Goal: Complete application form: Complete application form

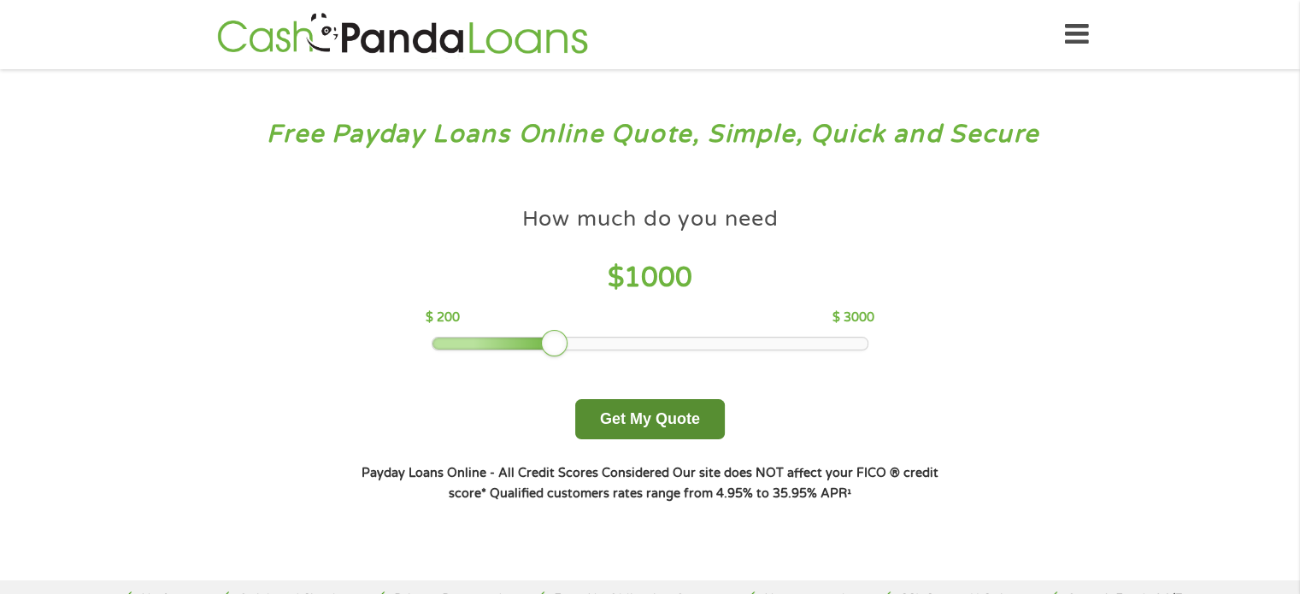
click at [677, 409] on button "Get My Quote" at bounding box center [650, 419] width 150 height 40
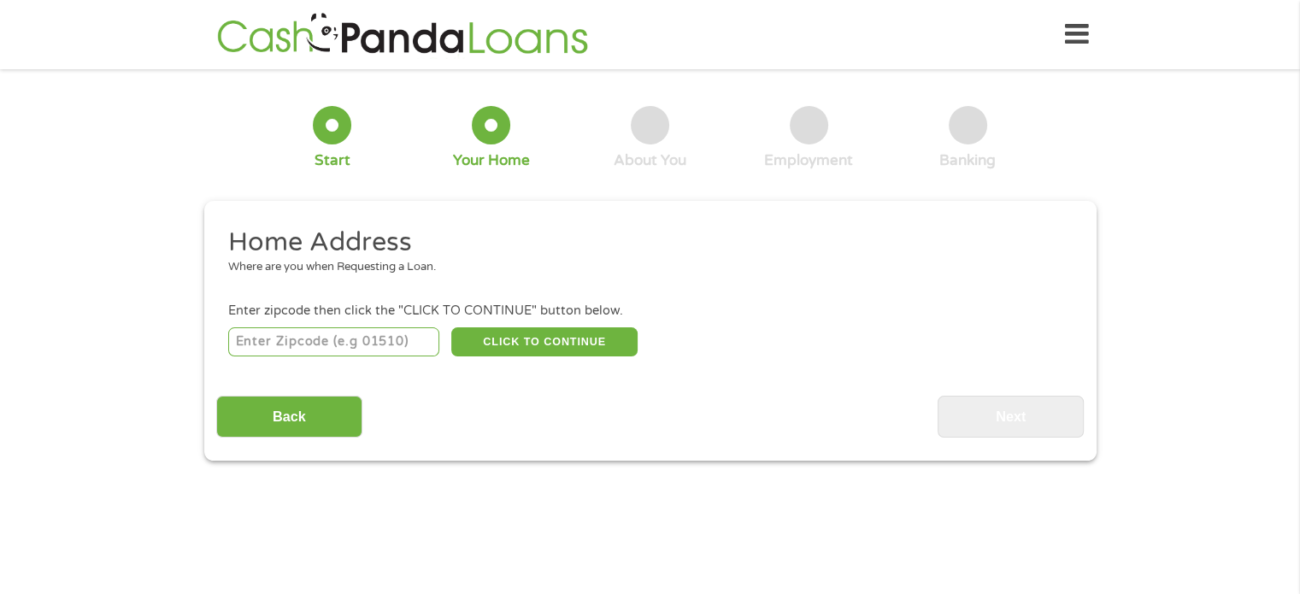
click at [335, 356] on input "number" at bounding box center [333, 341] width 211 height 29
click at [338, 345] on input "number" at bounding box center [333, 341] width 211 height 29
type input "60016"
click at [495, 333] on button "CLICK TO CONTINUE" at bounding box center [544, 341] width 186 height 29
type input "60016"
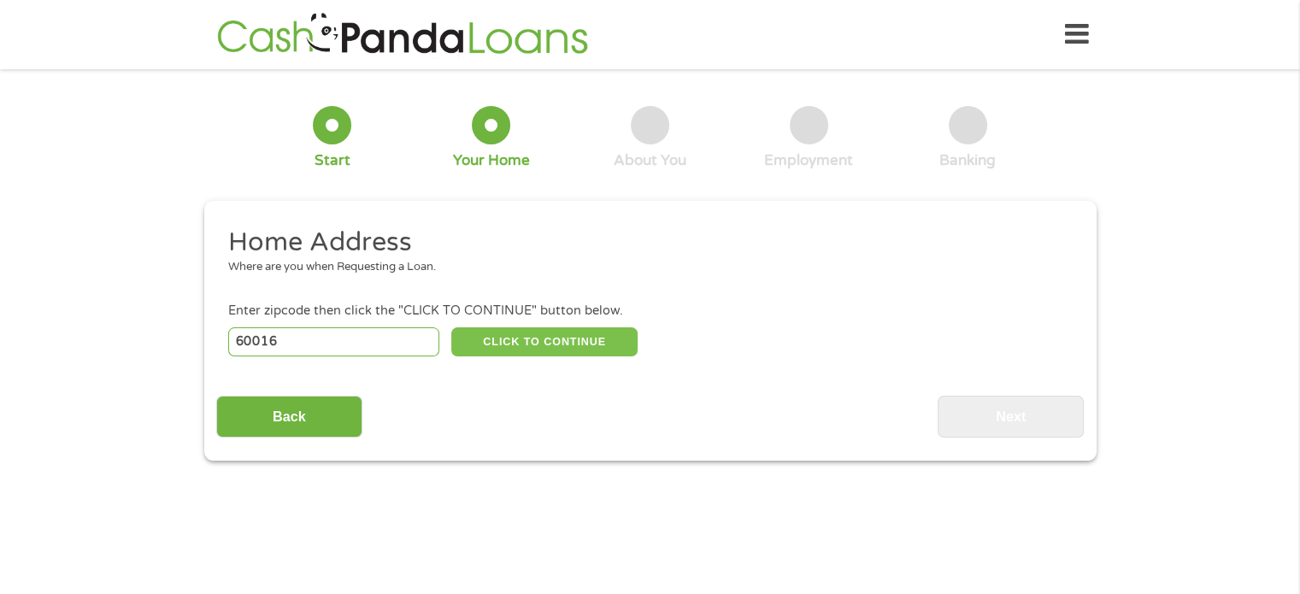
type input "Des Plaines"
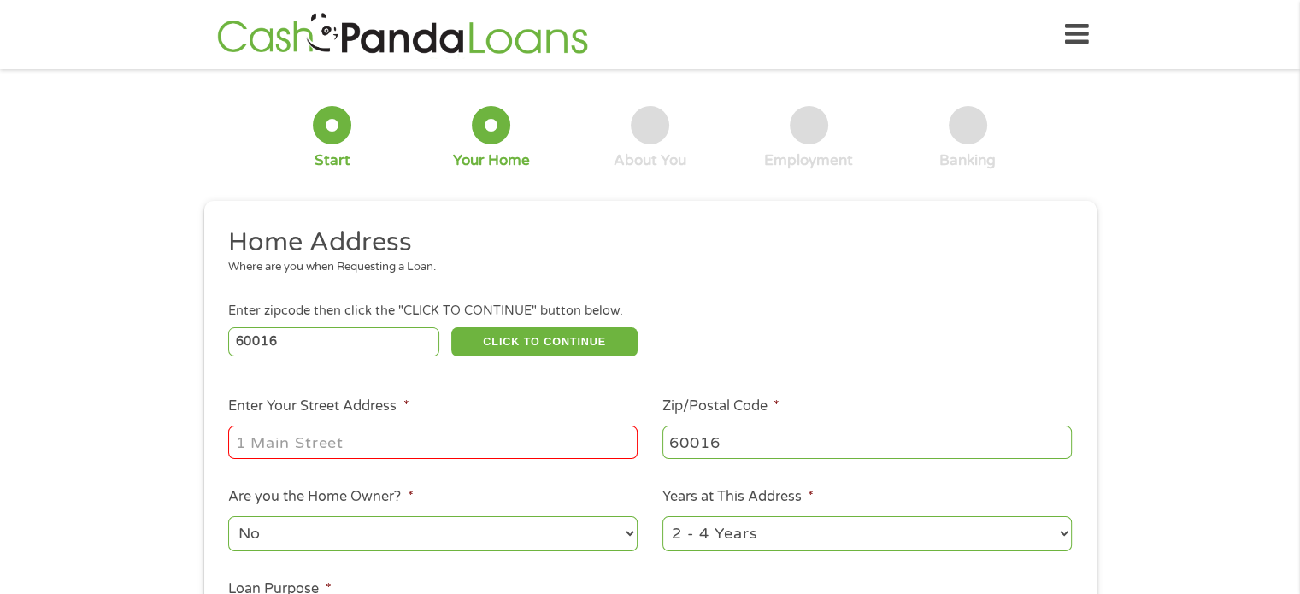
click at [315, 444] on input "Enter Your Street Address *" at bounding box center [432, 442] width 409 height 32
type input "106 Walnut Avenue"
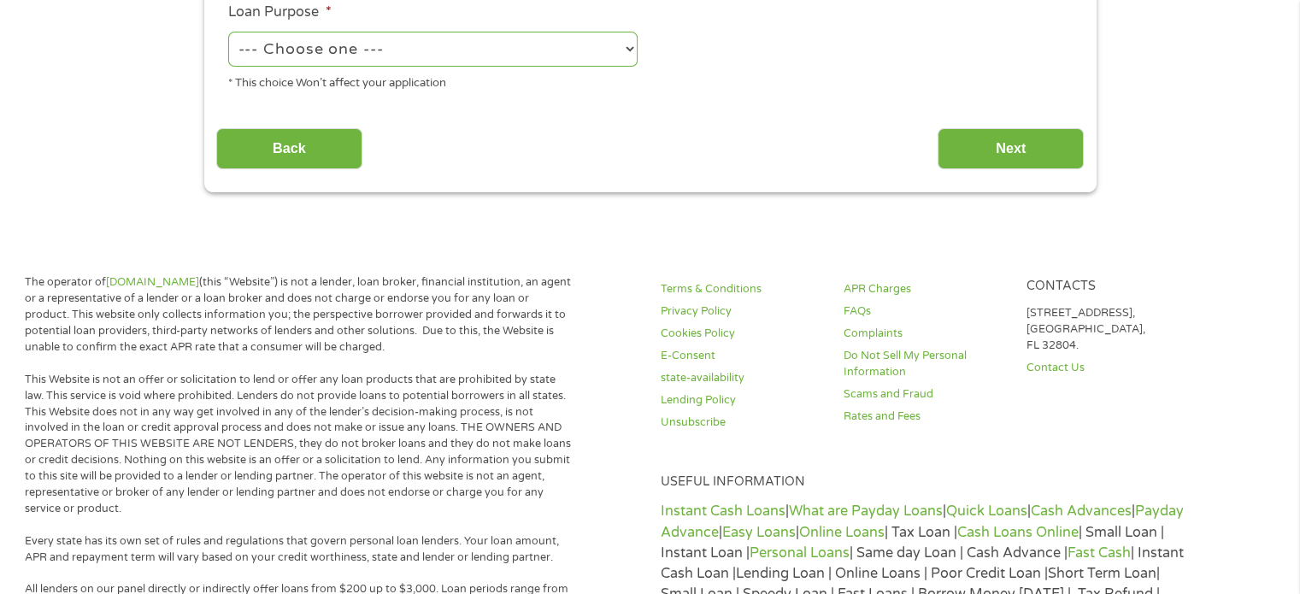
scroll to position [183, 0]
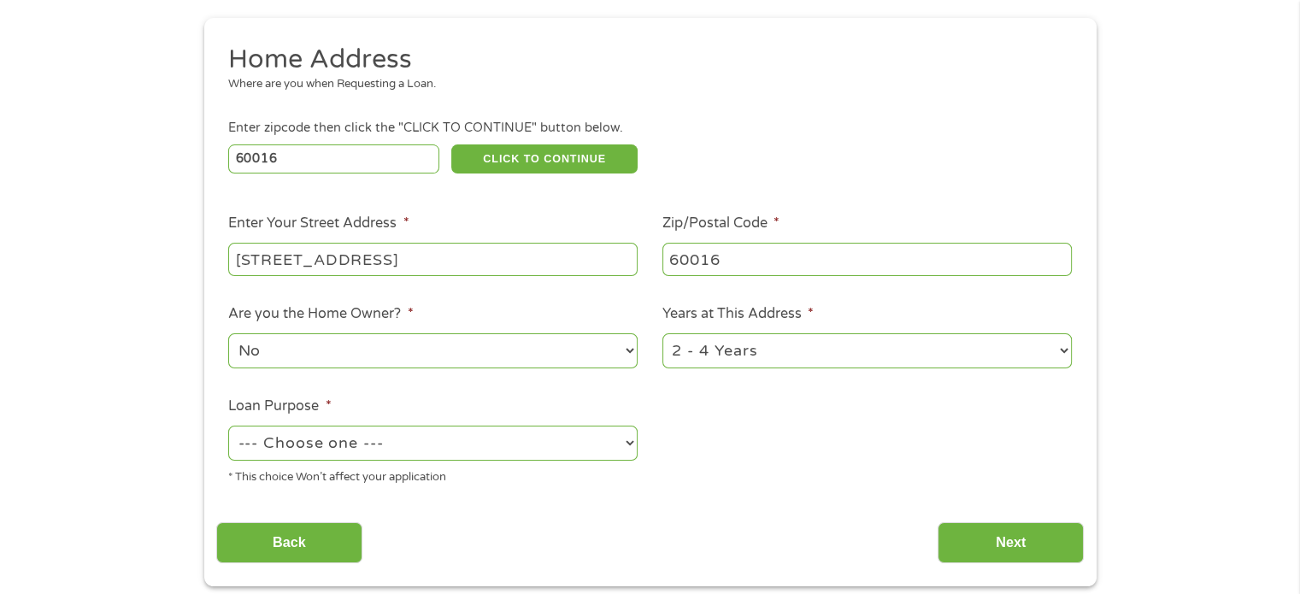
click at [580, 447] on select "--- Choose one --- Pay Bills Debt Consolidation Home Improvement Major Purchase…" at bounding box center [432, 443] width 409 height 35
select select "paybills"
click at [228, 427] on select "--- Choose one --- Pay Bills Debt Consolidation Home Improvement Major Purchase…" at bounding box center [432, 443] width 409 height 35
click at [1009, 532] on input "Next" at bounding box center [1011, 543] width 146 height 42
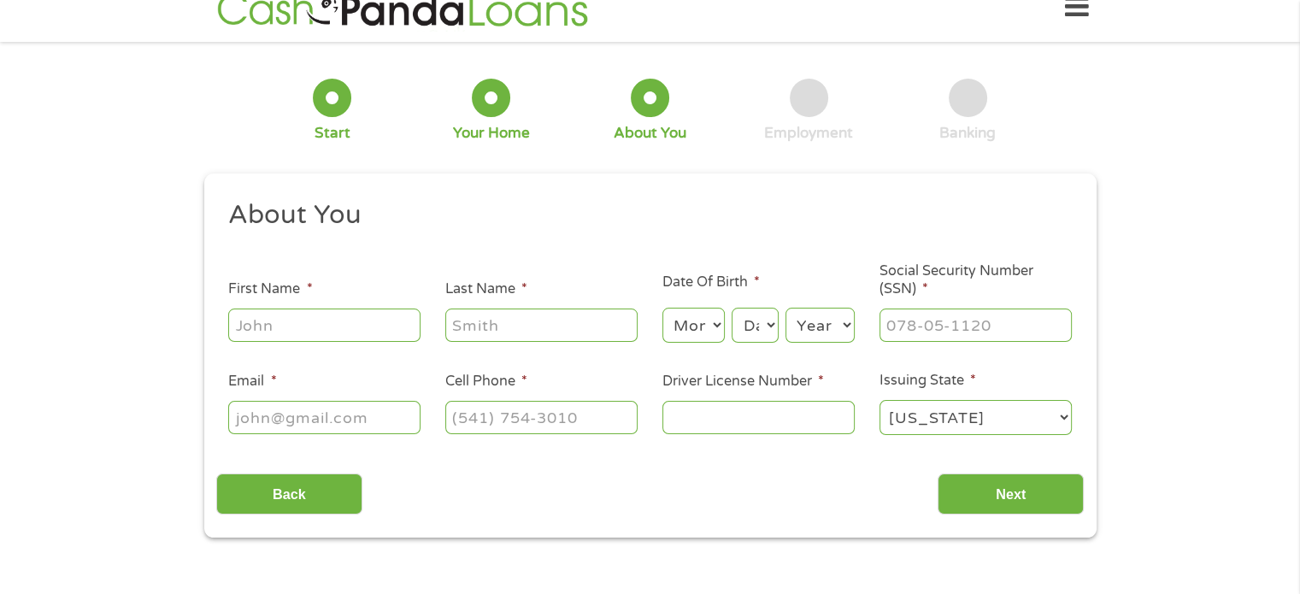
scroll to position [0, 0]
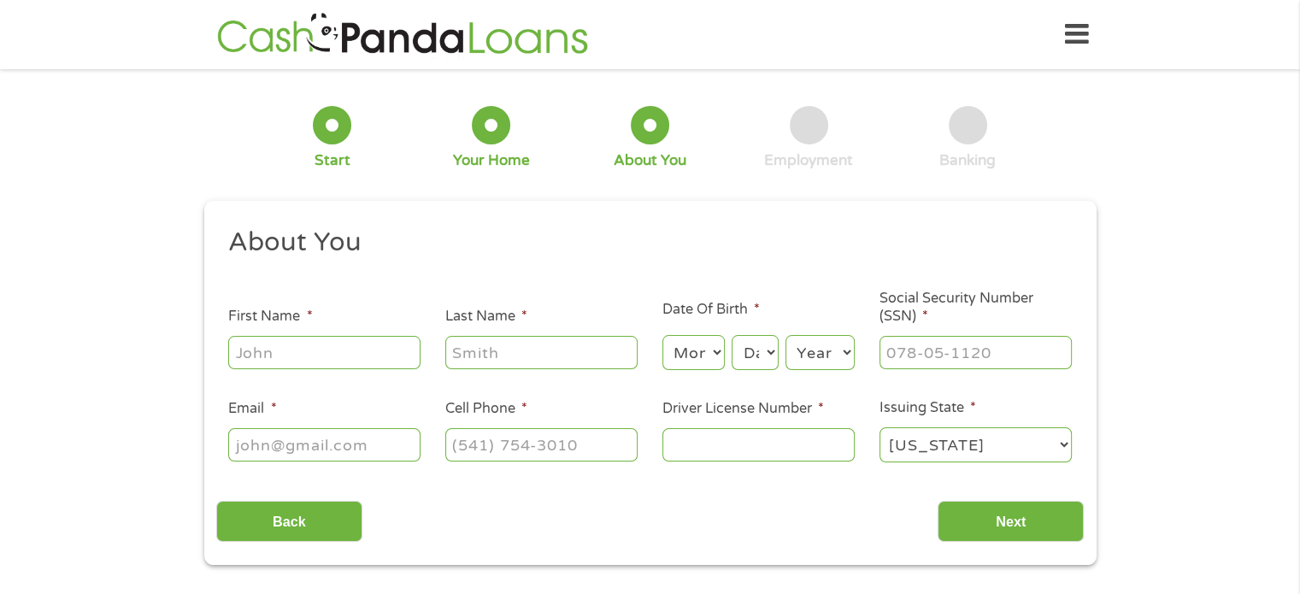
click at [328, 336] on div at bounding box center [324, 352] width 192 height 39
click at [321, 358] on input "First Name *" at bounding box center [324, 352] width 192 height 32
type input "Marek"
type input "Myslinski"
type input "Mmyslinski10@gmail.com"
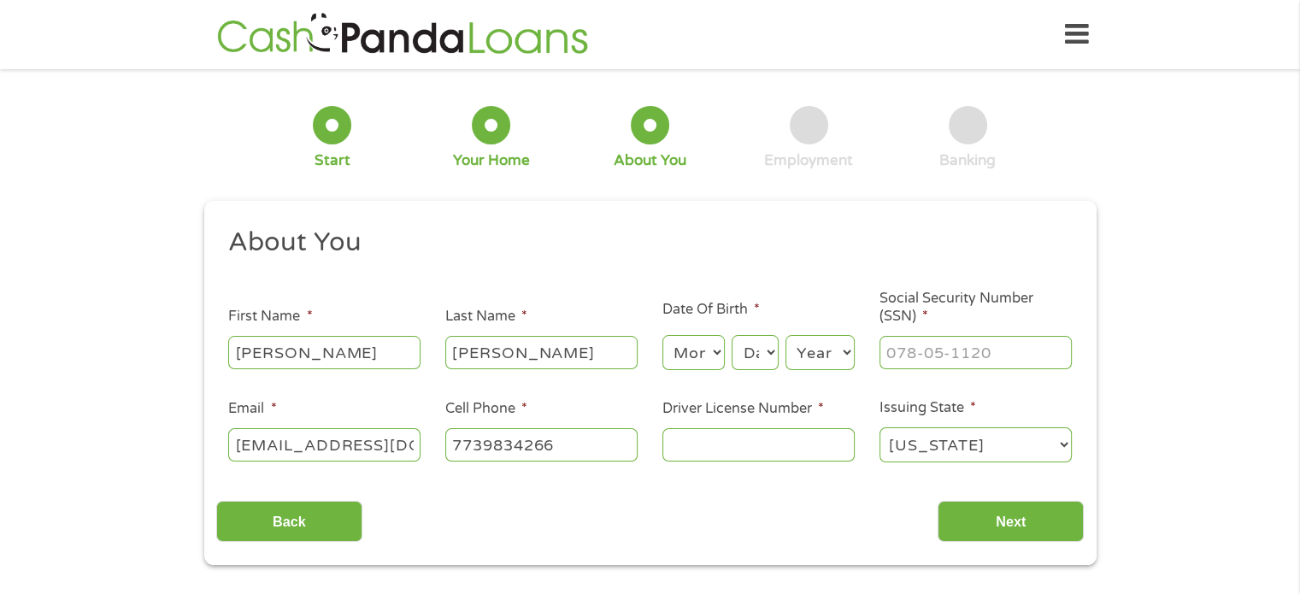
type input "(773) 983-4266"
click at [698, 350] on select "Month 1 2 3 4 5 6 7 8 9 10 11 12" at bounding box center [693, 352] width 62 height 35
select select "7"
click at [662, 336] on select "Month 1 2 3 4 5 6 7 8 9 10 11 12" at bounding box center [693, 352] width 62 height 35
click at [735, 338] on select "Day 1 2 3 4 5 6 7 8 9 10 11 12 13 14 15 16 17 18 19 20 21 22 23 24 25 26 27 28 …" at bounding box center [755, 352] width 46 height 35
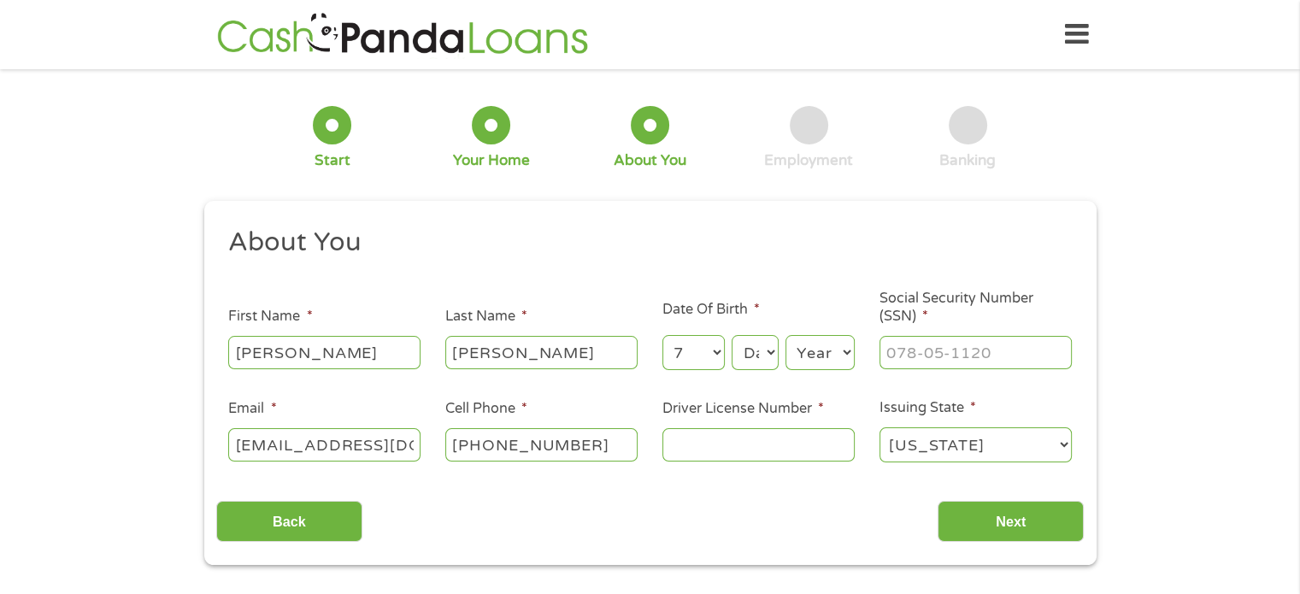
select select "18"
click at [732, 336] on select "Day 1 2 3 4 5 6 7 8 9 10 11 12 13 14 15 16 17 18 19 20 21 22 23 24 25 26 27 28 …" at bounding box center [755, 352] width 46 height 35
click at [809, 351] on select "Year 2007 2006 2005 2004 2003 2002 2001 2000 1999 1998 1997 1996 1995 1994 1993…" at bounding box center [819, 352] width 69 height 35
select select "1989"
click at [785, 336] on select "Year 2007 2006 2005 2004 2003 2002 2001 2000 1999 1998 1997 1996 1995 1994 1993…" at bounding box center [819, 352] width 69 height 35
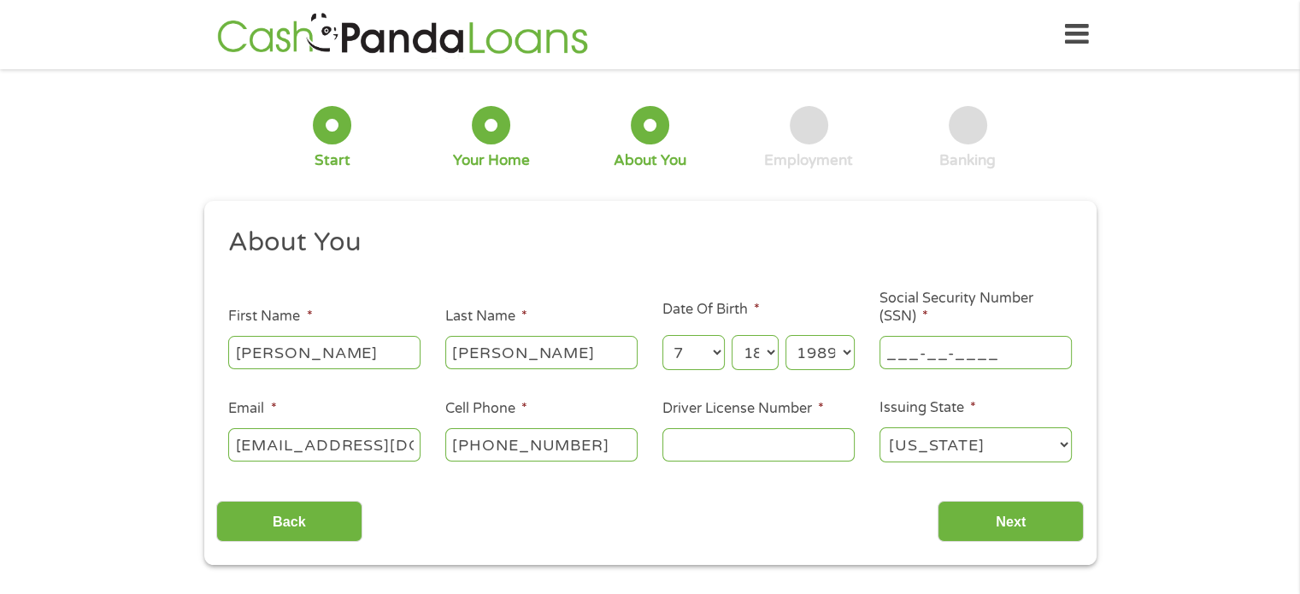
click at [905, 347] on input "___-__-____" at bounding box center [975, 352] width 192 height 32
type input "337-84-4045"
click at [818, 437] on input "Driver License Number *" at bounding box center [758, 444] width 192 height 32
click at [797, 485] on div "About You This field is hidden when viewing the form Title * --- Choose one ---…" at bounding box center [650, 384] width 868 height 317
click at [782, 444] on input "Driver License Number *" at bounding box center [758, 444] width 192 height 32
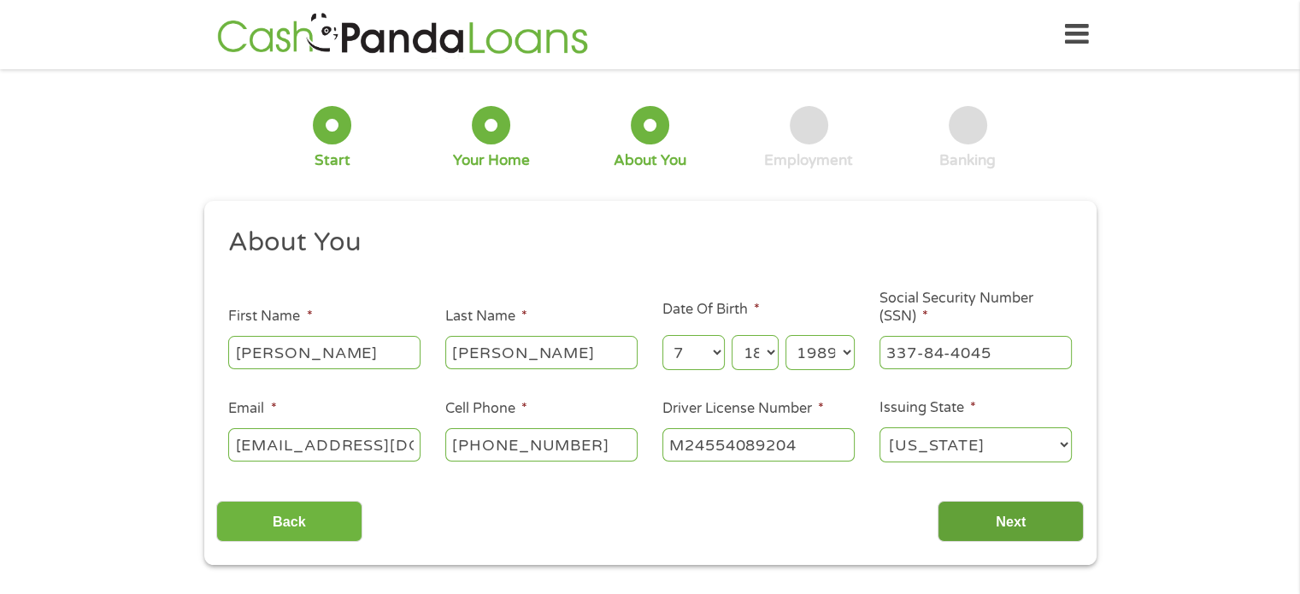
type input "M24554089204"
click at [995, 526] on input "Next" at bounding box center [1011, 522] width 146 height 42
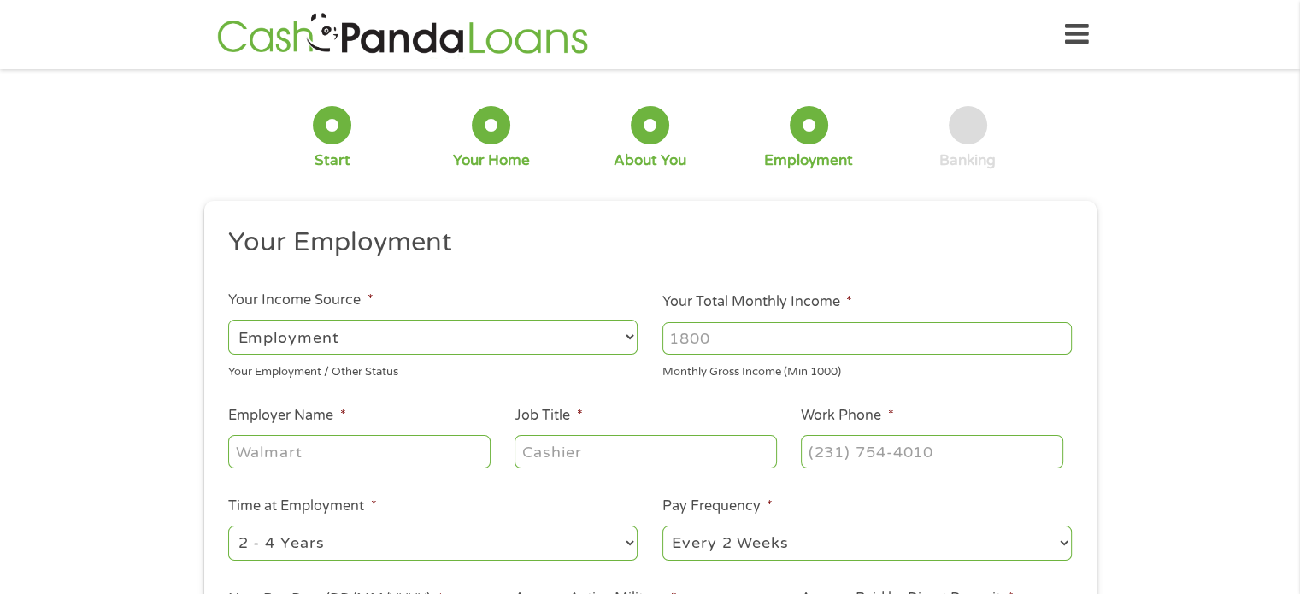
scroll to position [7, 7]
click at [497, 352] on select "--- Choose one --- Employment Self Employed Benefits" at bounding box center [432, 337] width 409 height 35
click at [827, 349] on input "Your Total Monthly Income *" at bounding box center [866, 338] width 409 height 32
type input "4200"
click at [343, 461] on input "Employer Name *" at bounding box center [359, 451] width 262 height 32
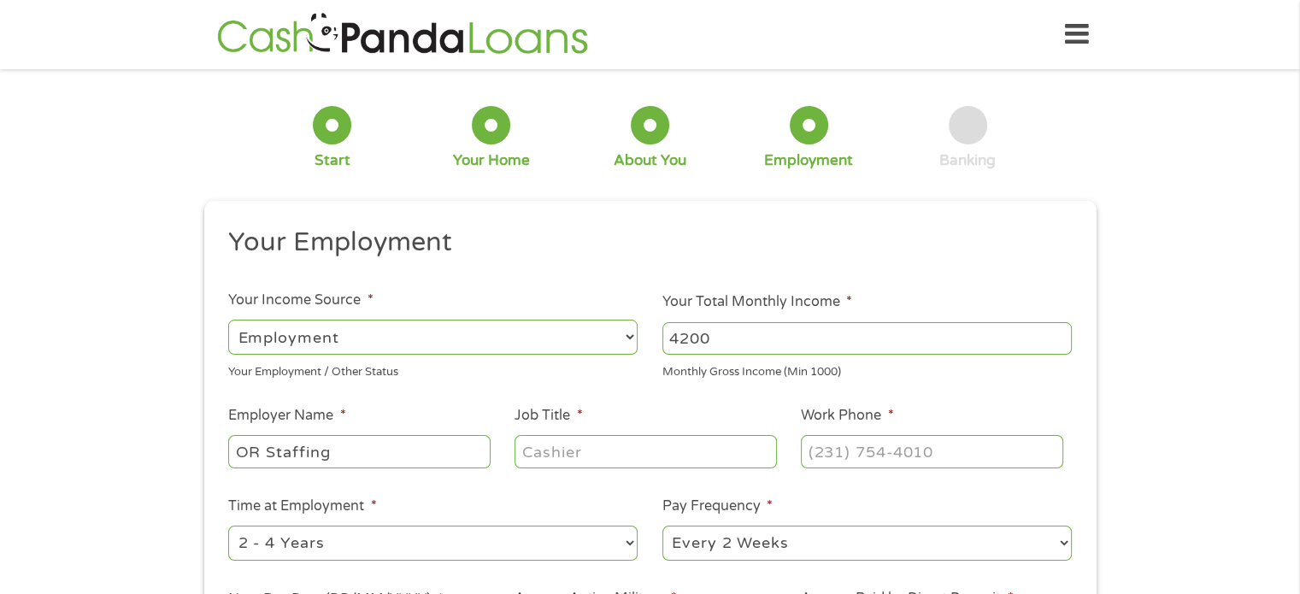
type input "OR Staffing"
click at [597, 460] on input "Job Title *" at bounding box center [646, 451] width 262 height 32
type input "surgical assistant"
type input "(___) ___-____"
click at [985, 454] on input "(___) ___-____" at bounding box center [932, 451] width 262 height 32
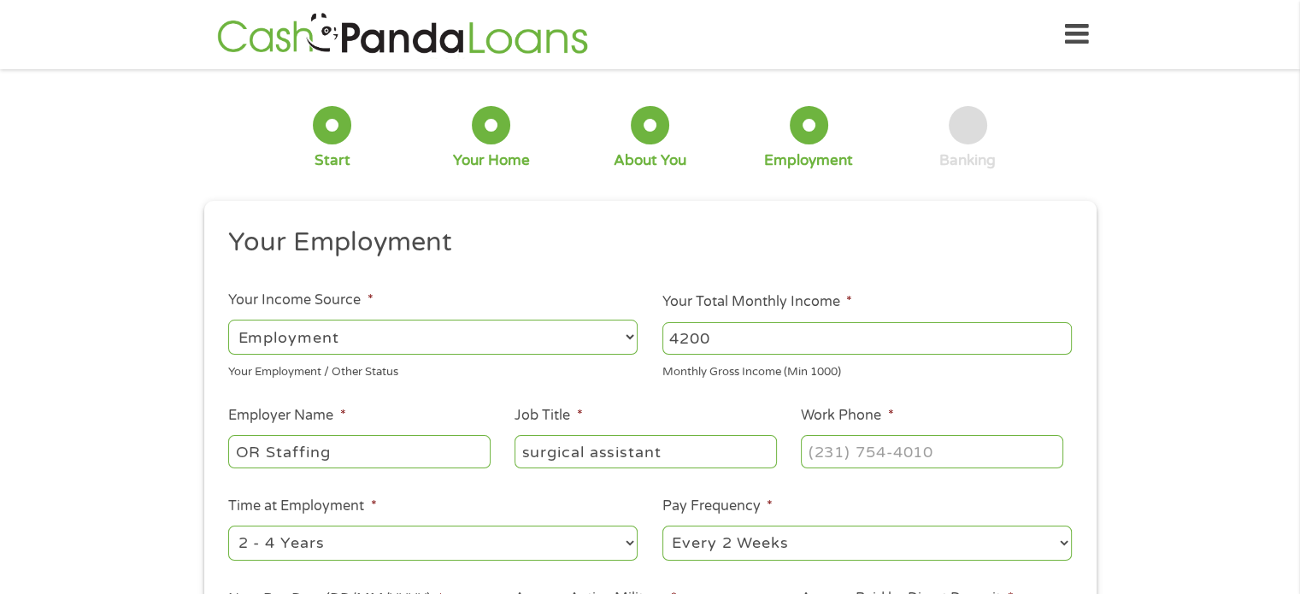
click at [674, 542] on select "--- Choose one --- Every 2 Weeks Every Week Monthly Semi-Monthly" at bounding box center [866, 543] width 409 height 35
select select "weekly"
click at [662, 526] on select "--- Choose one --- Every 2 Weeks Every Week Monthly Semi-Monthly" at bounding box center [866, 543] width 409 height 35
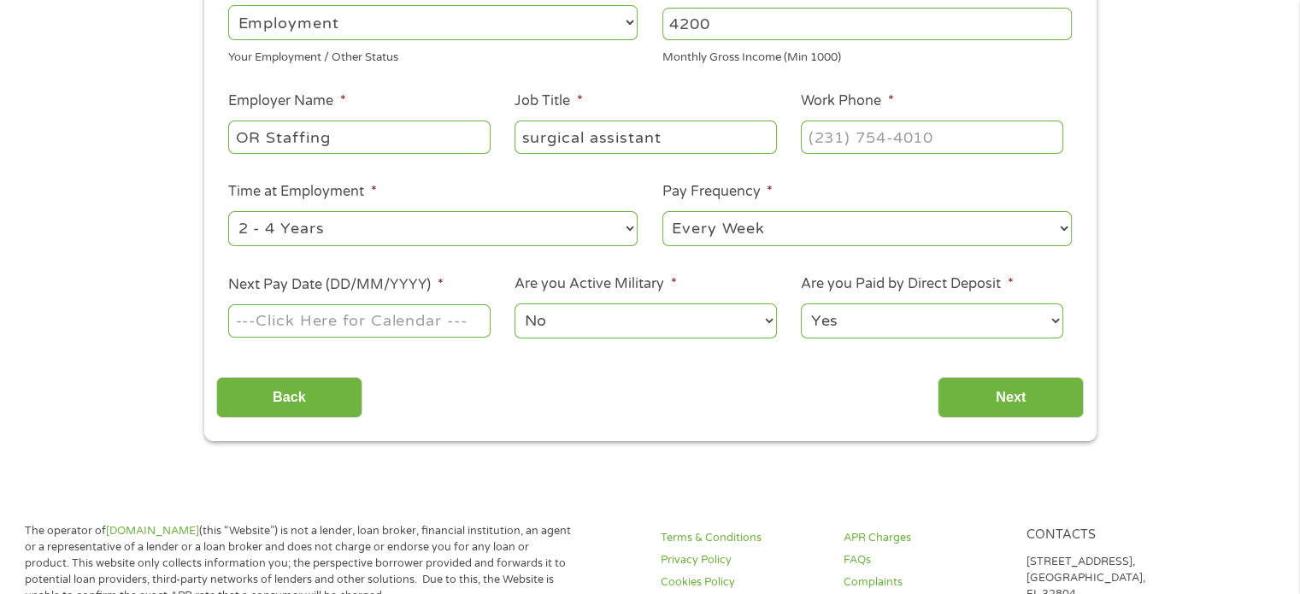
scroll to position [352, 0]
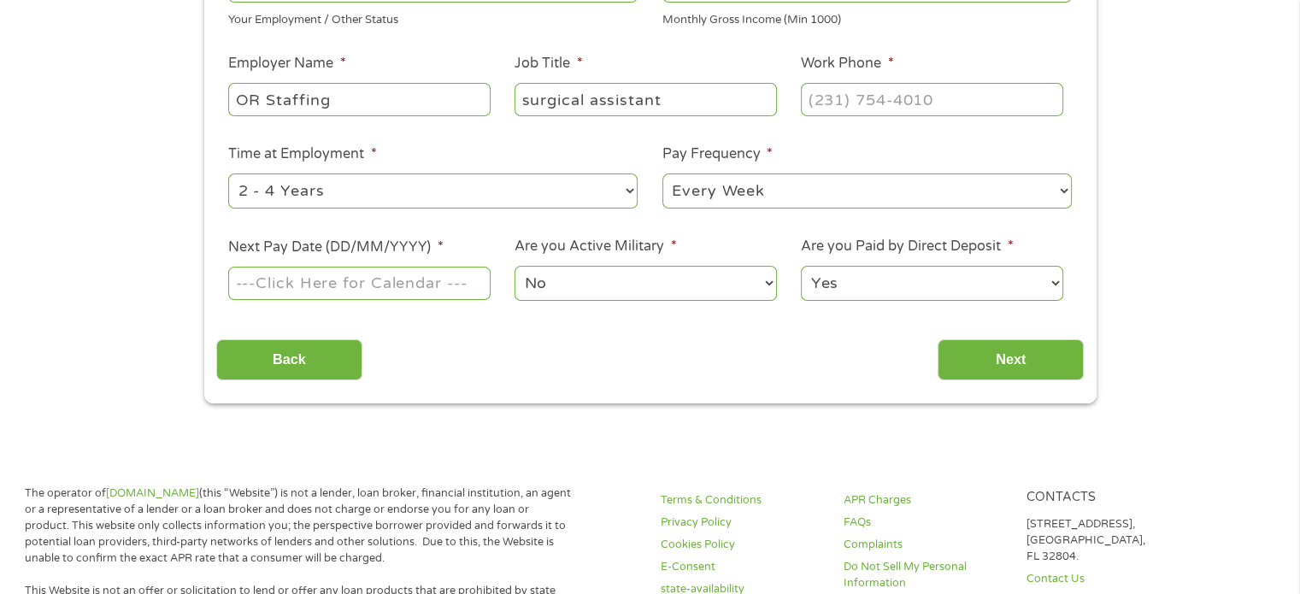
click at [417, 180] on select "--- Choose one --- 1 Year or less 1 - 2 Years 2 - 4 Years Over 4 Years" at bounding box center [432, 191] width 409 height 35
select select "60months"
click at [228, 174] on select "--- Choose one --- 1 Year or less 1 - 2 Years 2 - 4 Years Over 4 Years" at bounding box center [432, 191] width 409 height 35
click at [605, 271] on select "No Yes" at bounding box center [646, 283] width 262 height 35
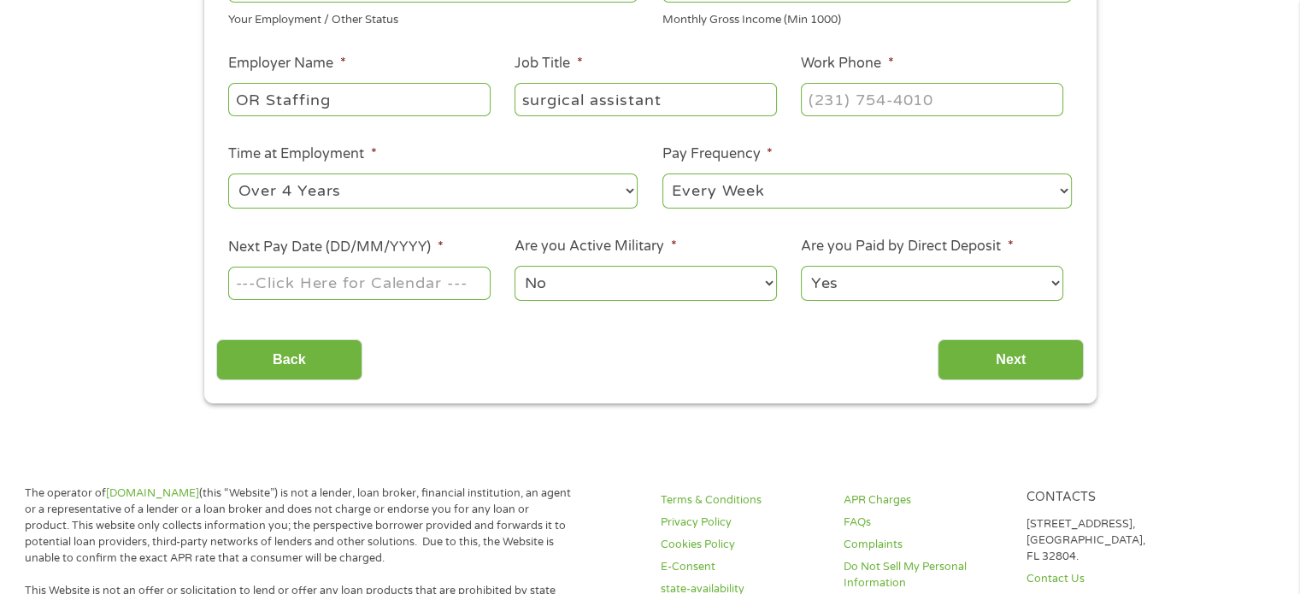
click at [605, 278] on select "No Yes" at bounding box center [646, 283] width 262 height 35
click at [848, 269] on select "Yes No" at bounding box center [932, 283] width 262 height 35
click at [325, 281] on input "Next Pay Date (DD/MM/YYYY) *" at bounding box center [359, 283] width 262 height 32
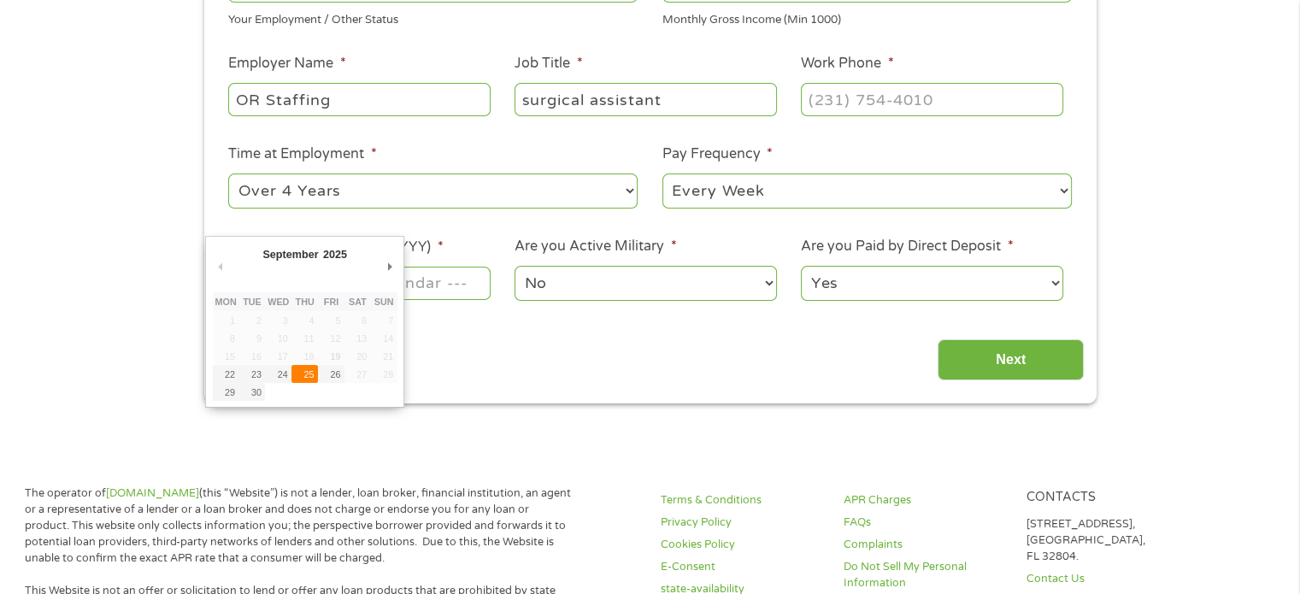
type input "25/09/2025"
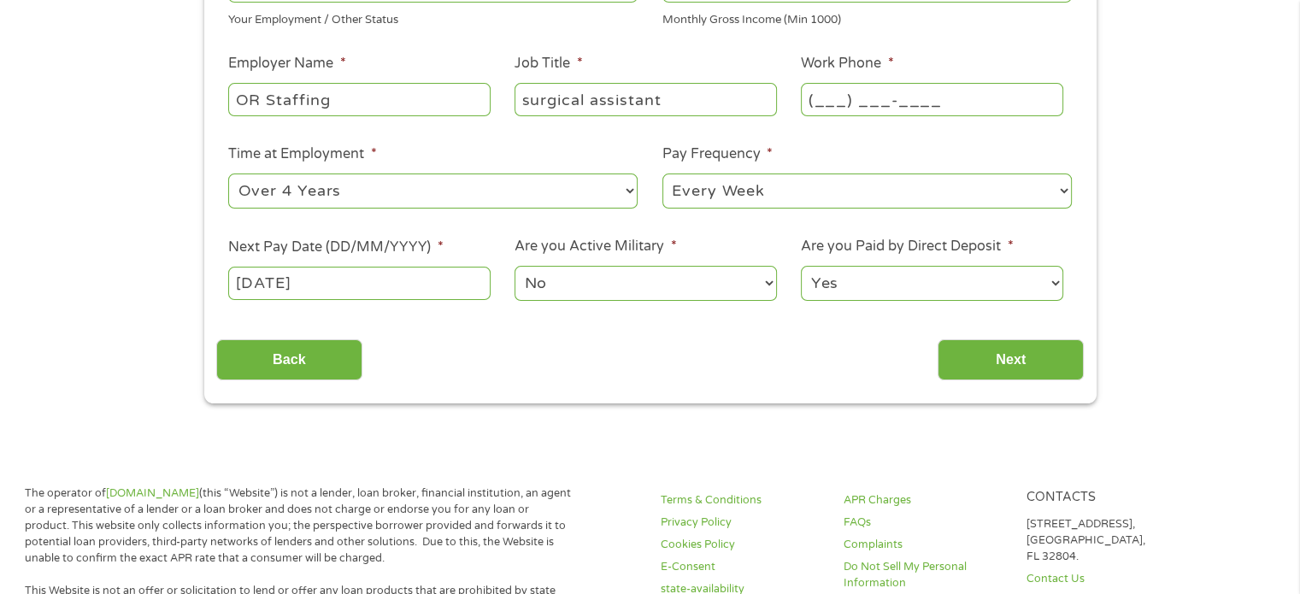
click at [865, 115] on input "(___) ___-____" at bounding box center [932, 99] width 262 height 32
type input "(630) 828-8003"
click at [997, 363] on input "Next" at bounding box center [1011, 360] width 146 height 42
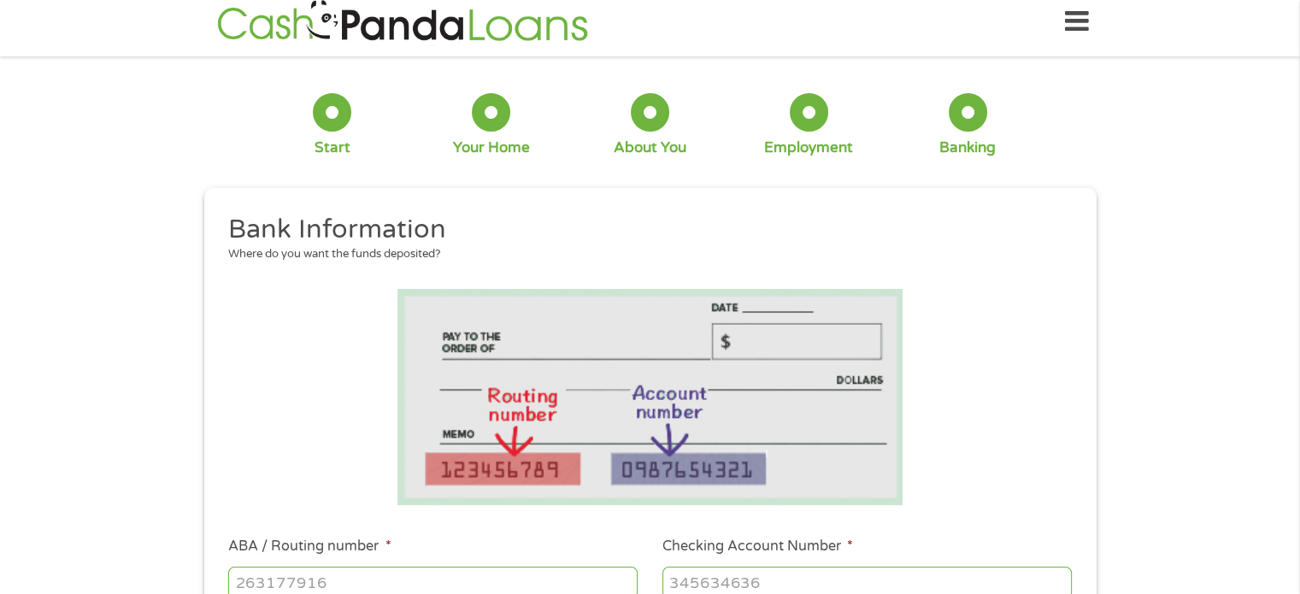
scroll to position [0, 0]
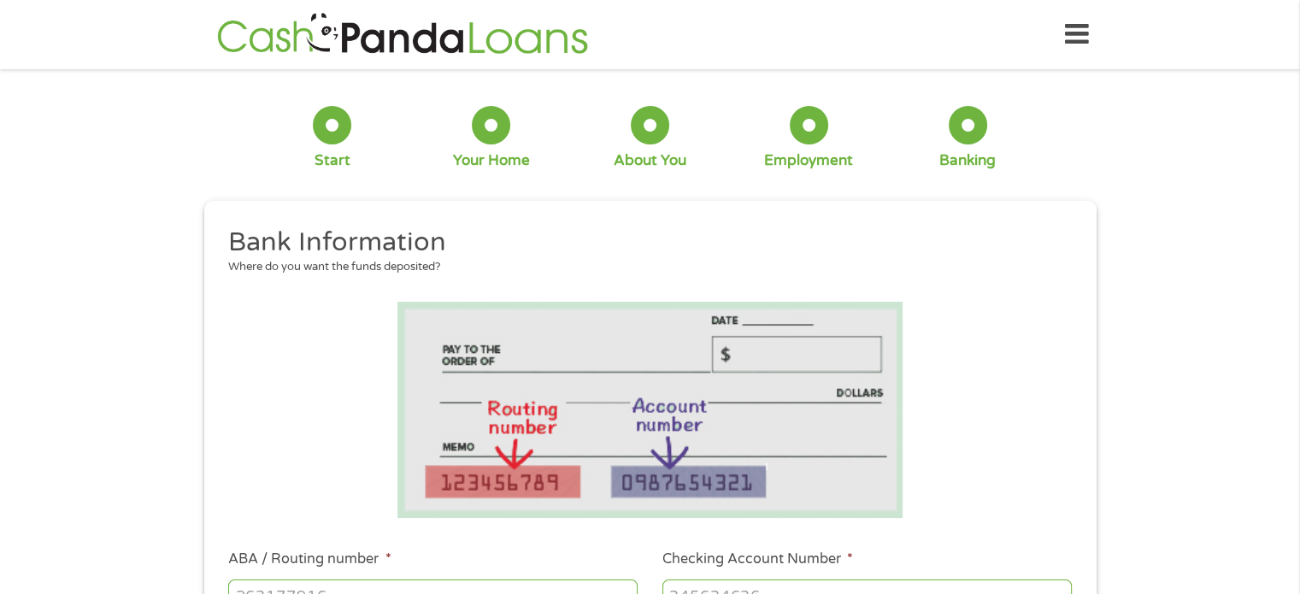
click at [997, 363] on li at bounding box center [650, 410] width 868 height 216
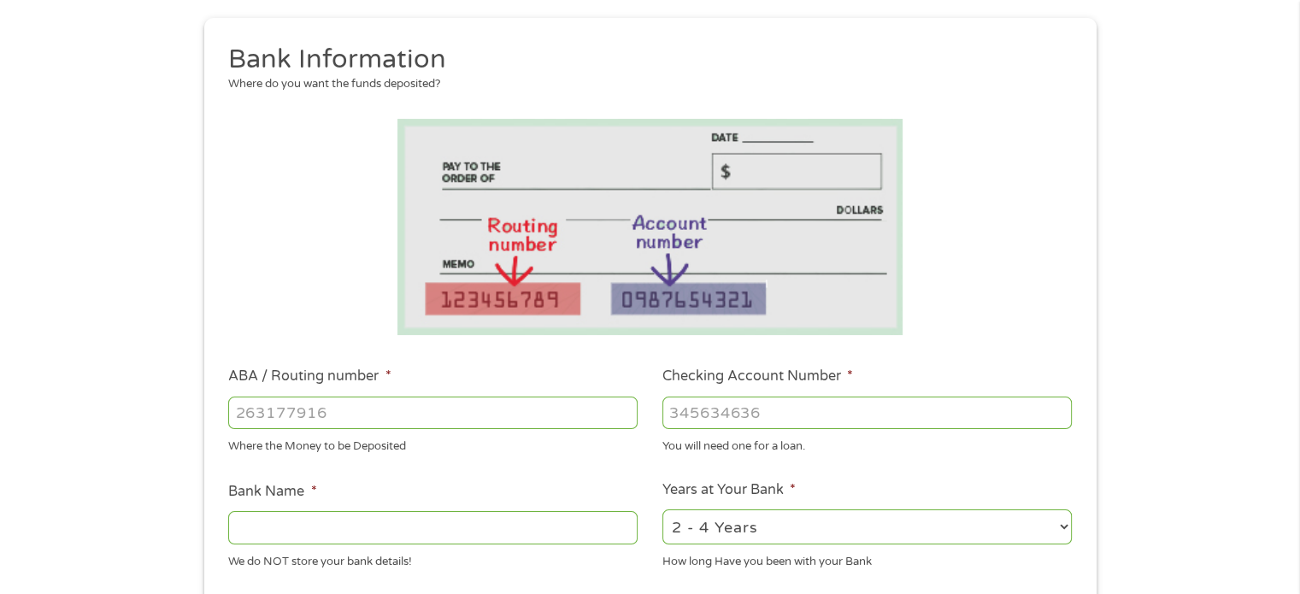
scroll to position [179, 0]
